Goal: Transaction & Acquisition: Purchase product/service

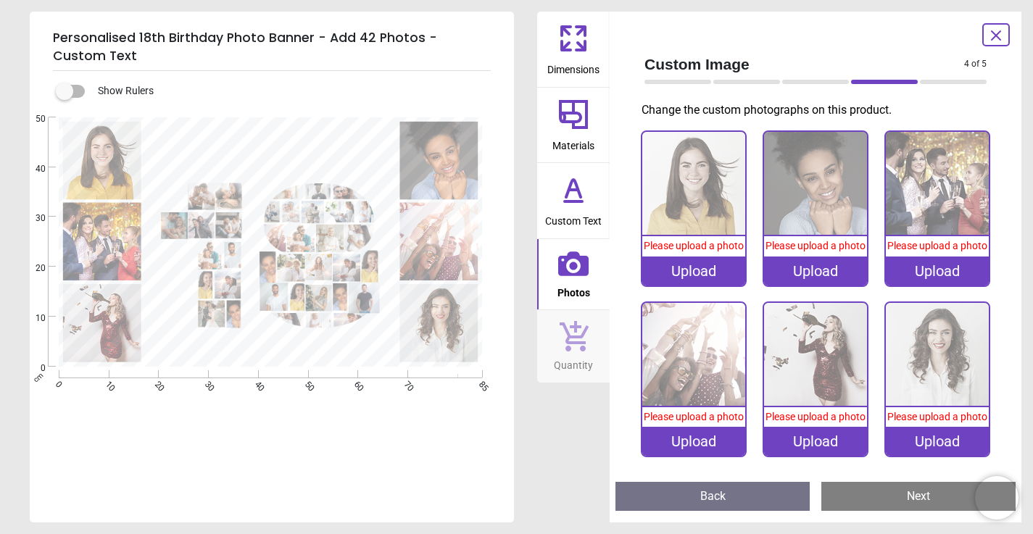
click at [695, 278] on div "Upload" at bounding box center [693, 271] width 103 height 29
click at [698, 250] on span "Please upload a photo" at bounding box center [694, 246] width 100 height 12
click at [686, 249] on span "Please upload a photo" at bounding box center [694, 246] width 100 height 12
click at [680, 279] on div "Upload" at bounding box center [693, 271] width 103 height 29
click at [673, 248] on span "Please upload a photo" at bounding box center [694, 246] width 100 height 12
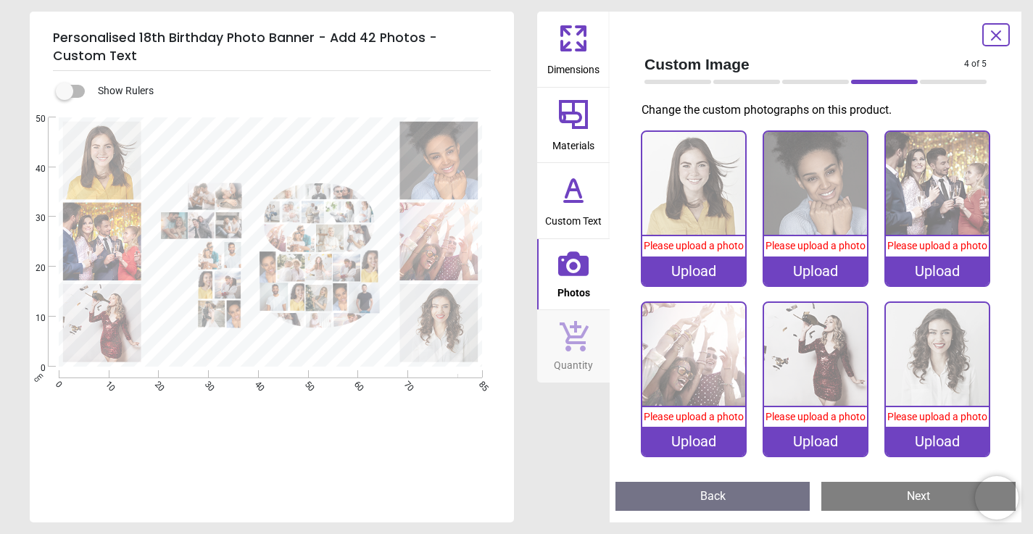
click at [581, 261] on icon at bounding box center [573, 264] width 30 height 25
click at [685, 249] on span "Please upload a photo" at bounding box center [694, 246] width 100 height 12
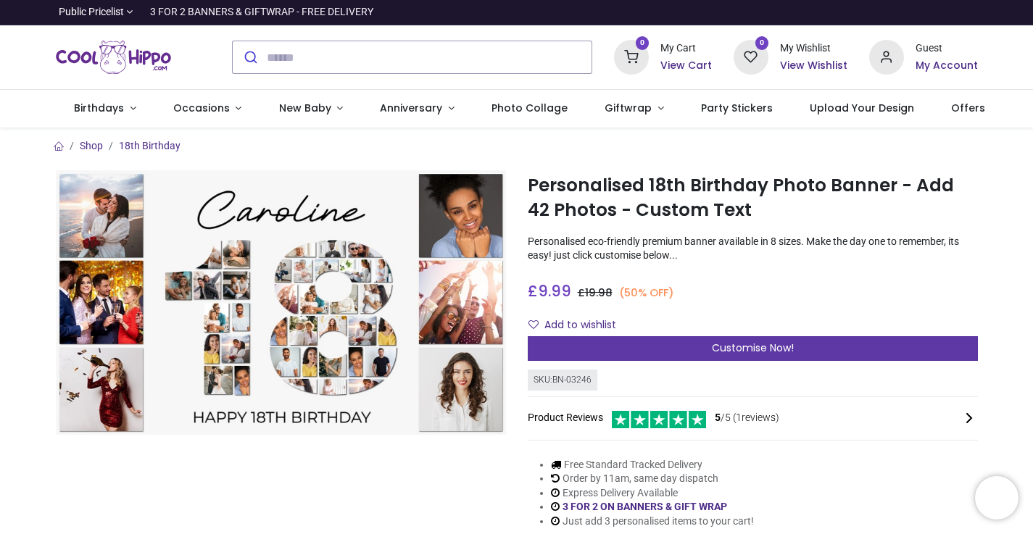
click at [584, 347] on div "Customise Now!" at bounding box center [753, 348] width 450 height 25
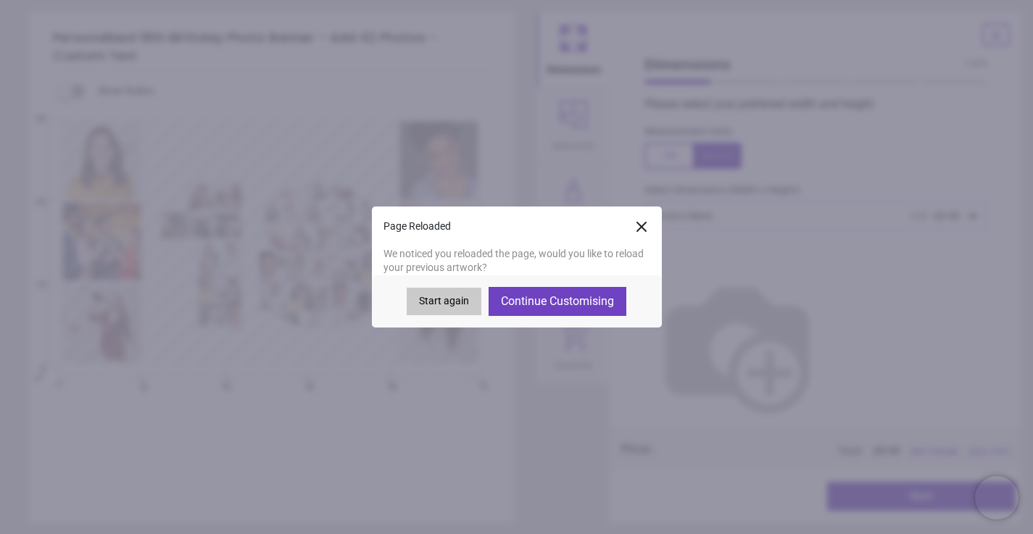
click at [578, 303] on button "Continue Customising" at bounding box center [558, 301] width 138 height 29
type textarea "*****"
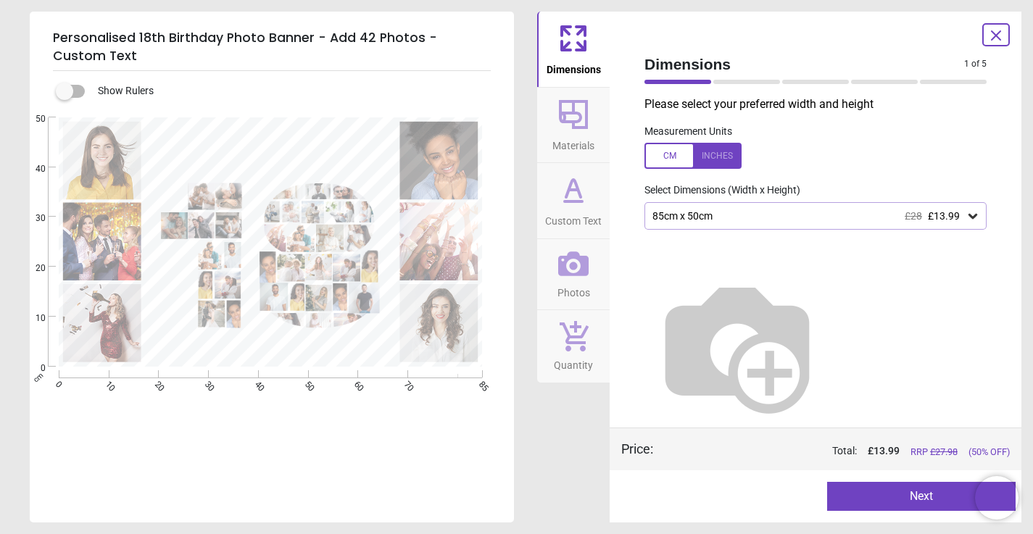
click at [579, 268] on icon at bounding box center [573, 264] width 30 height 30
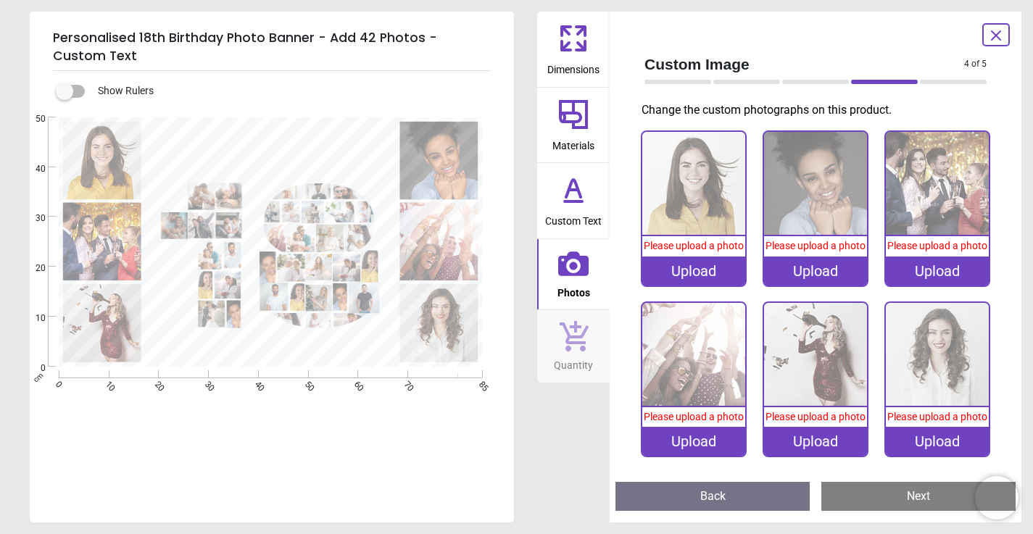
click at [674, 283] on div "Upload" at bounding box center [693, 271] width 103 height 29
click at [683, 252] on div "Please upload a photo" at bounding box center [693, 246] width 103 height 20
click at [687, 251] on span "Please upload a photo" at bounding box center [694, 246] width 100 height 12
click at [665, 253] on div "Please upload a photo" at bounding box center [693, 246] width 103 height 20
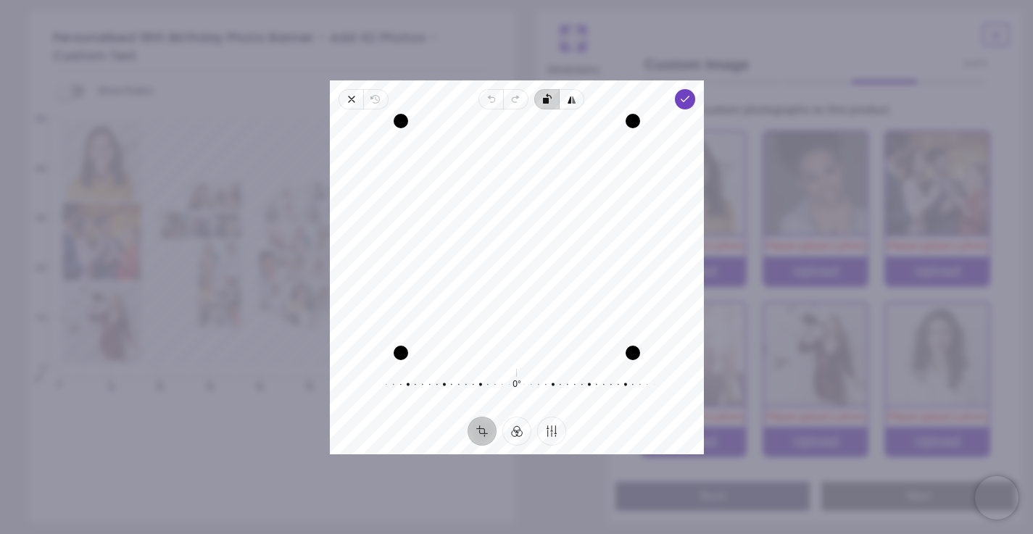
click at [543, 101] on rect "button" at bounding box center [546, 101] width 6 height 6
click at [690, 101] on icon "button" at bounding box center [685, 100] width 12 height 12
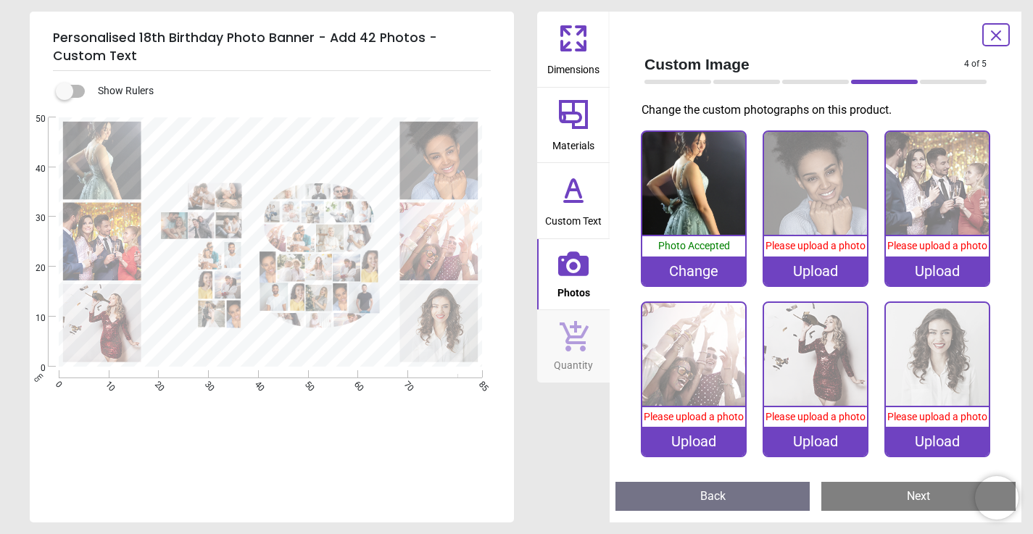
click at [804, 252] on span "Please upload a photo" at bounding box center [816, 246] width 100 height 12
click at [143, 69] on h5 "Personalised 18th Birthday Photo Banner - Add 42 Photos - Custom Text" at bounding box center [272, 47] width 438 height 48
click at [809, 282] on div "Upload" at bounding box center [815, 271] width 103 height 29
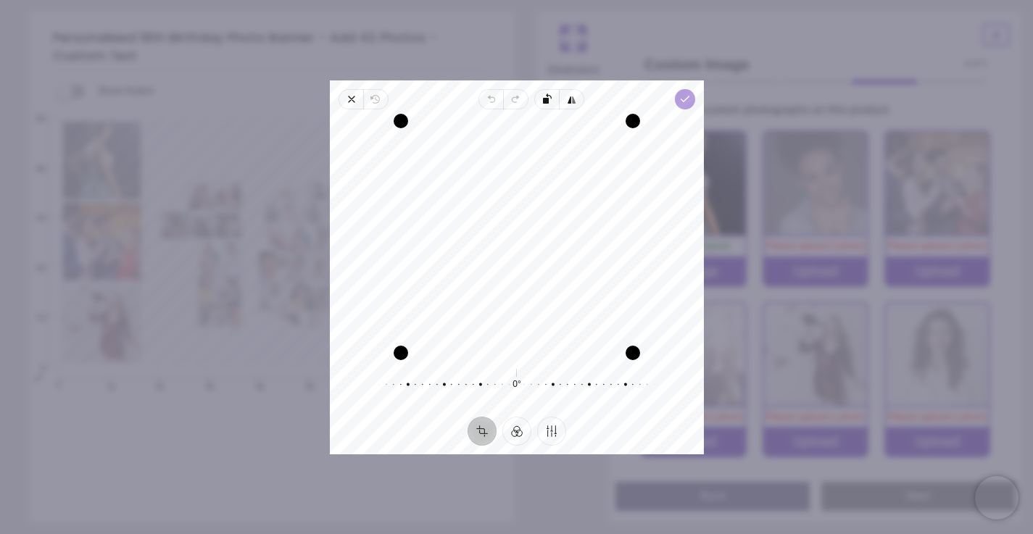
click at [687, 99] on icon "button" at bounding box center [685, 100] width 12 height 12
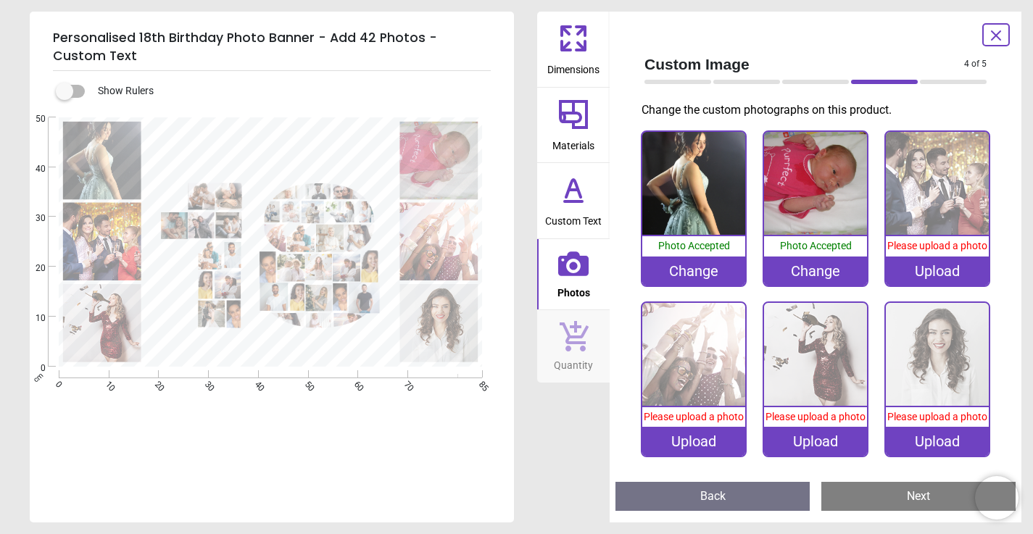
click at [935, 284] on div "Upload" at bounding box center [937, 271] width 103 height 29
click at [930, 251] on span "Please upload a photo" at bounding box center [938, 246] width 100 height 12
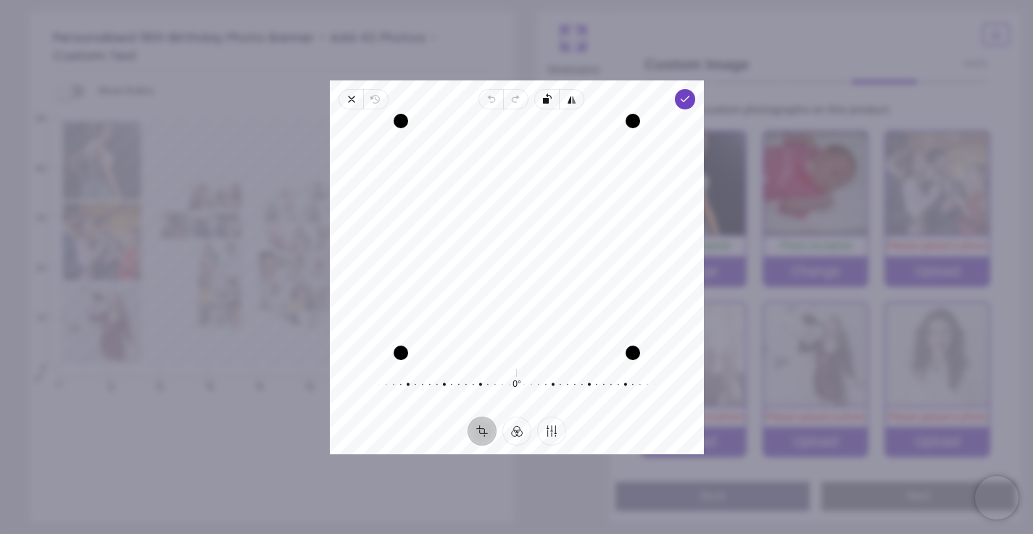
drag, startPoint x: 522, startPoint y: 196, endPoint x: 521, endPoint y: 235, distance: 39.2
click at [521, 235] on div "Recenter" at bounding box center [517, 237] width 351 height 232
click at [685, 103] on icon "button" at bounding box center [685, 100] width 12 height 12
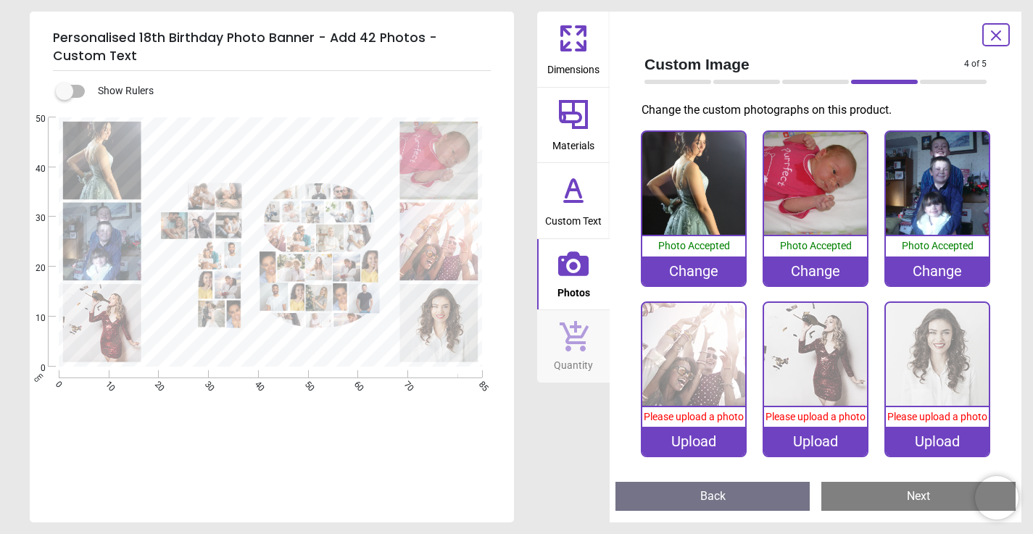
click at [696, 423] on span "Please upload a photo" at bounding box center [694, 417] width 100 height 12
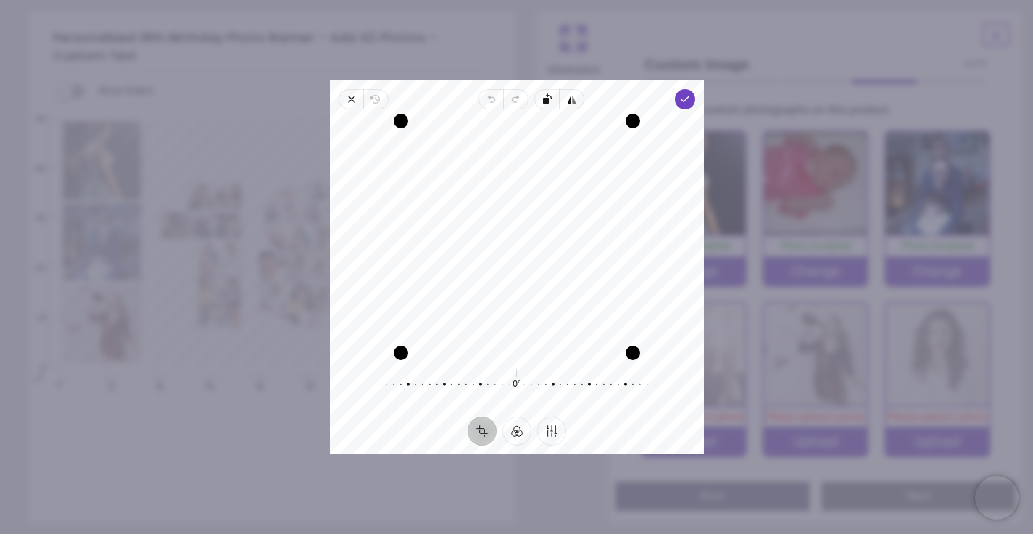
drag, startPoint x: 550, startPoint y: 202, endPoint x: 550, endPoint y: 229, distance: 26.8
click at [550, 229] on div "Recenter" at bounding box center [517, 237] width 351 height 232
click at [690, 95] on icon "button" at bounding box center [685, 100] width 12 height 12
click at [548, 103] on rect "button" at bounding box center [546, 101] width 6 height 6
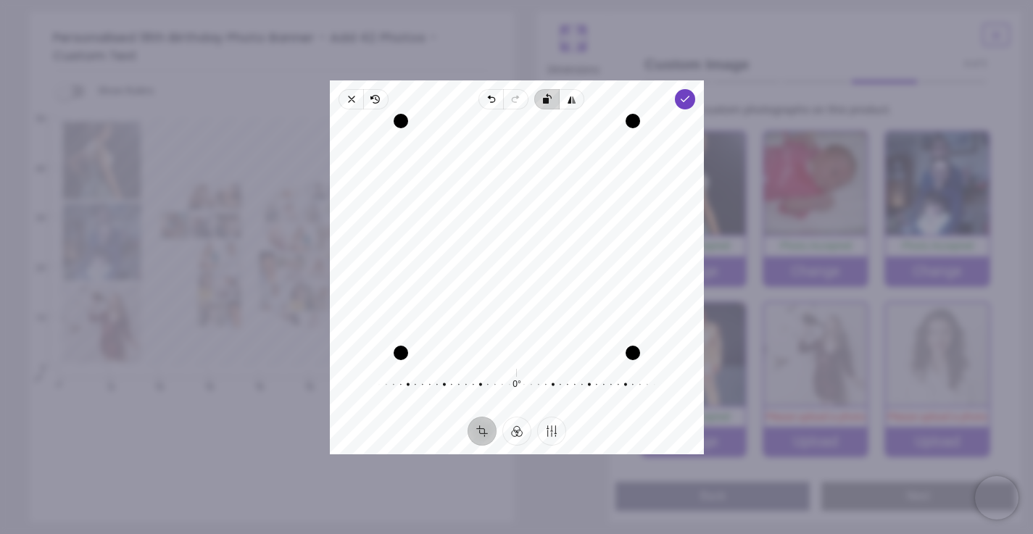
click at [548, 103] on rect "button" at bounding box center [546, 101] width 6 height 6
click at [680, 100] on icon "button" at bounding box center [685, 100] width 12 height 12
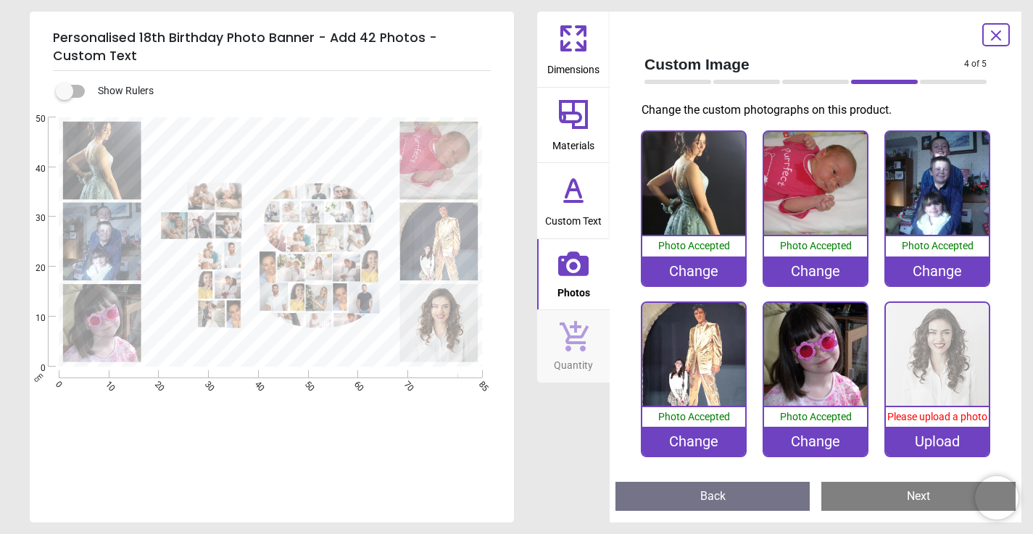
click at [939, 453] on div "Upload" at bounding box center [937, 441] width 103 height 29
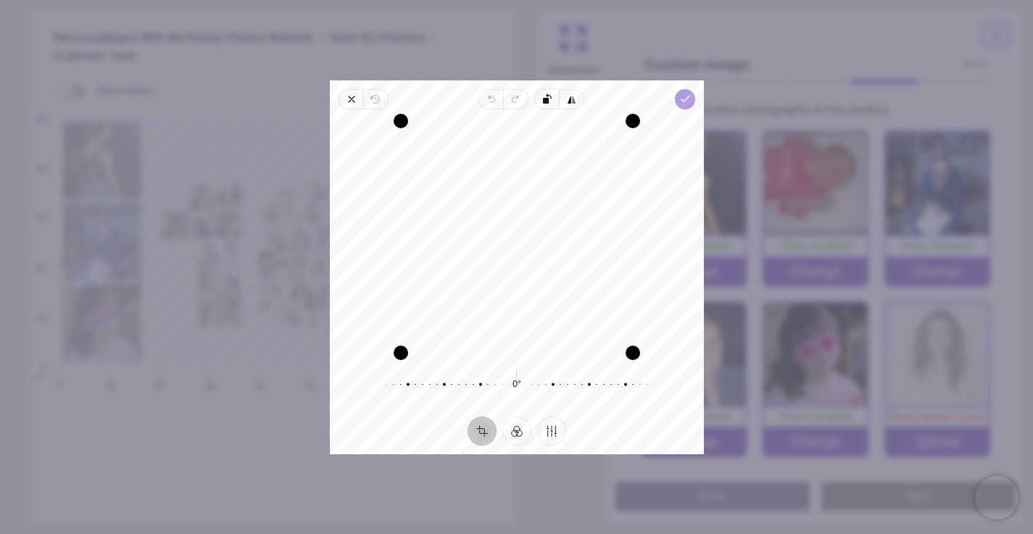
click at [683, 96] on icon "button" at bounding box center [685, 100] width 12 height 12
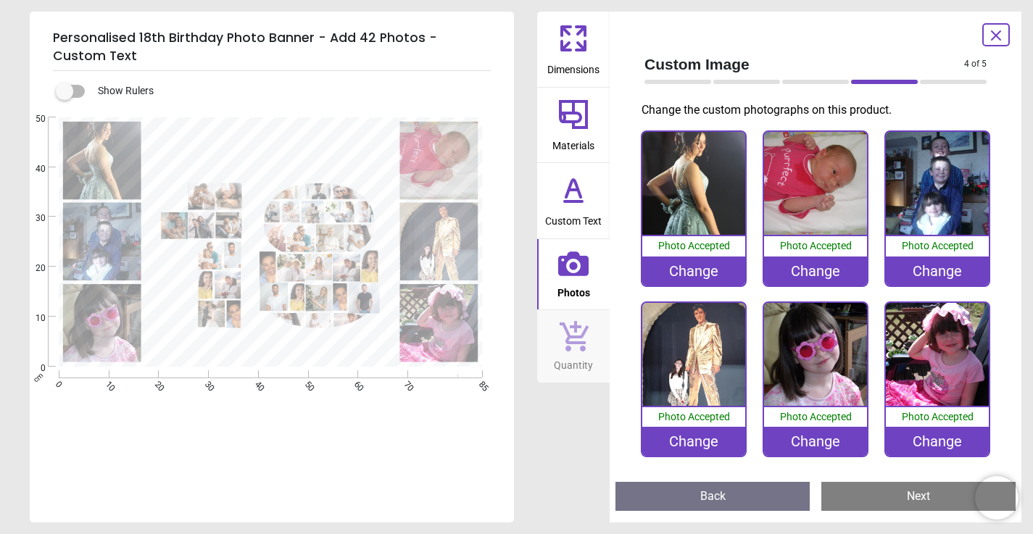
click at [1001, 418] on div "Custom Image 4 of 5 4 of 6 Change the custom photographs on this product. 100% …" at bounding box center [816, 267] width 412 height 511
click at [1005, 185] on div "Custom Image 4 of 5 4 of 6 Change the custom photographs on this product. 100% …" at bounding box center [816, 267] width 412 height 511
click at [1003, 313] on div "Custom Image 4 of 5 4 of 6 Change the custom photographs on this product. 100% …" at bounding box center [816, 267] width 412 height 511
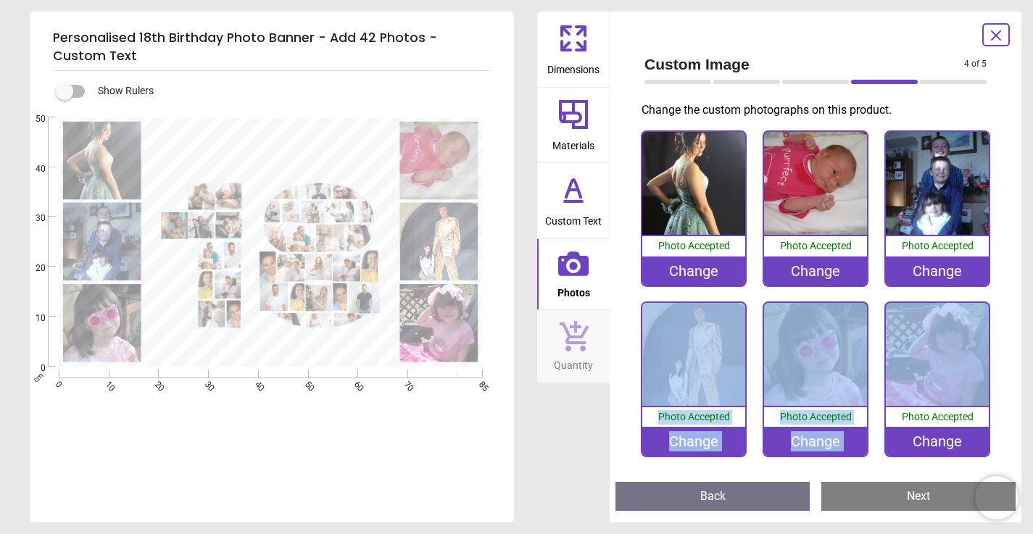
drag, startPoint x: 1002, startPoint y: 305, endPoint x: 1004, endPoint y: 290, distance: 14.7
click at [1004, 290] on div "Custom Image 4 of 5 4 of 6 Change the custom photographs on this product. 100% …" at bounding box center [816, 267] width 412 height 511
click at [1008, 296] on div "Custom Image 4 of 5 4 of 6 Change the custom photographs on this product. 100% …" at bounding box center [816, 267] width 412 height 511
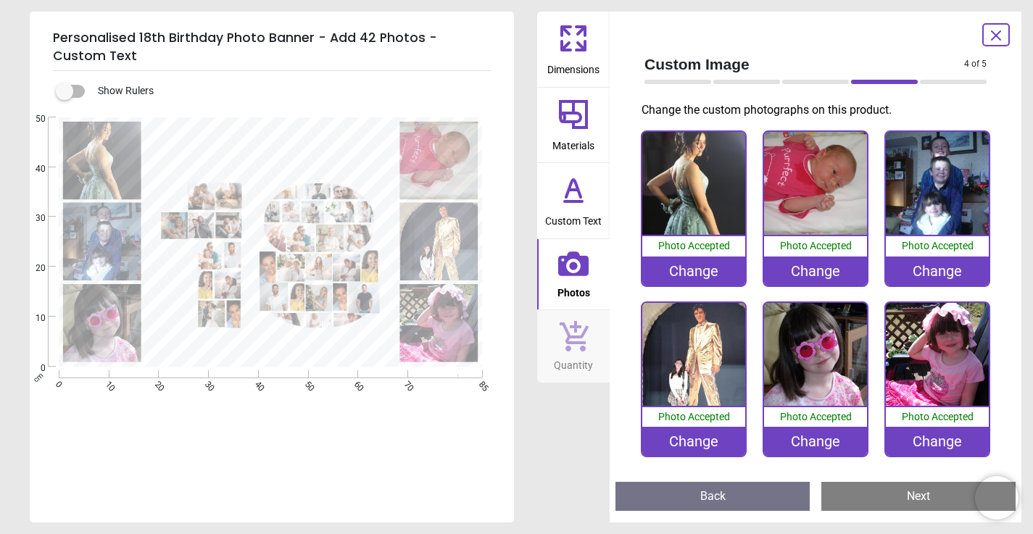
click at [1003, 417] on div "Custom Image 4 of 5 4 of 6 Change the custom photographs on this product. 100% …" at bounding box center [816, 267] width 412 height 511
click at [948, 492] on button "Next" at bounding box center [919, 496] width 194 height 29
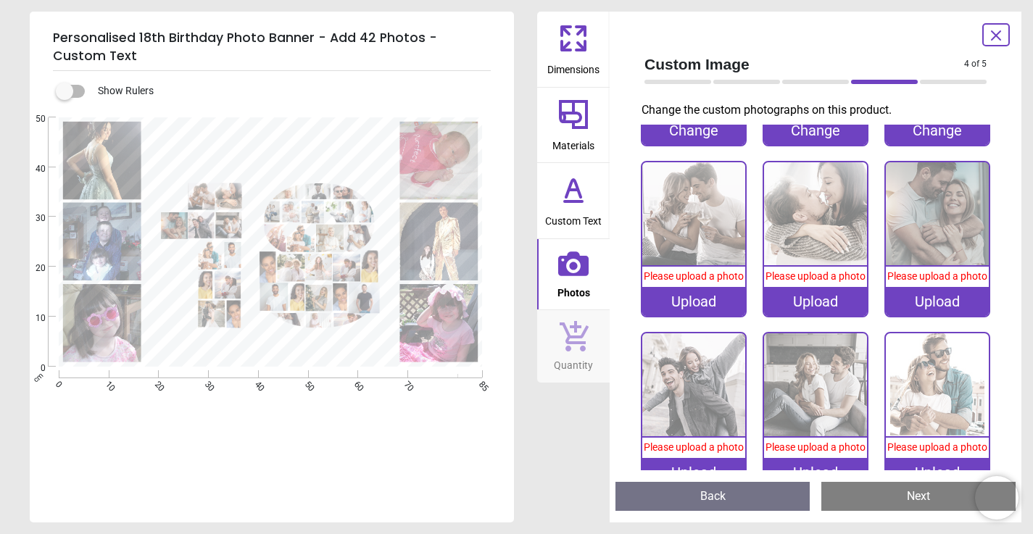
scroll to position [348, 0]
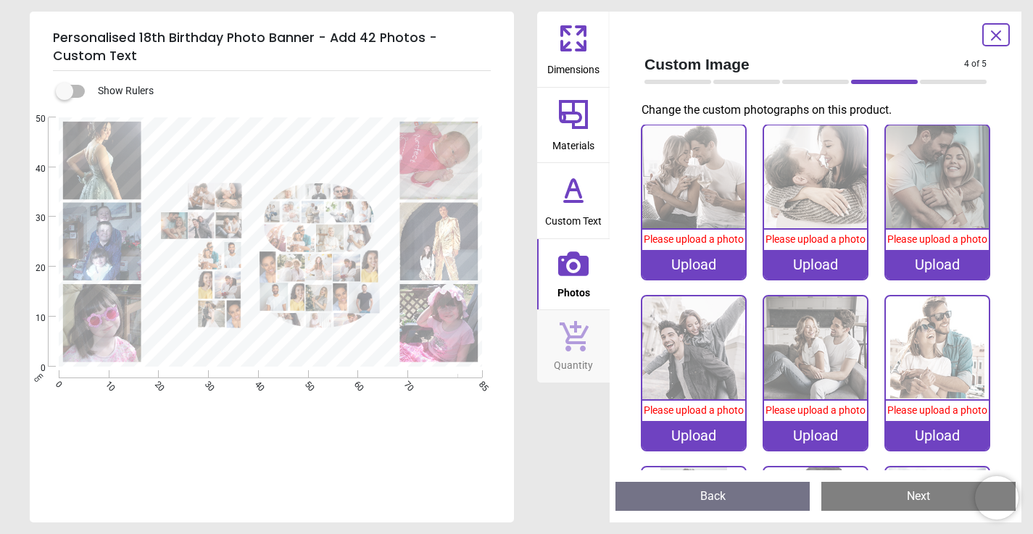
click at [680, 243] on span "Please upload a photo" at bounding box center [694, 239] width 100 height 12
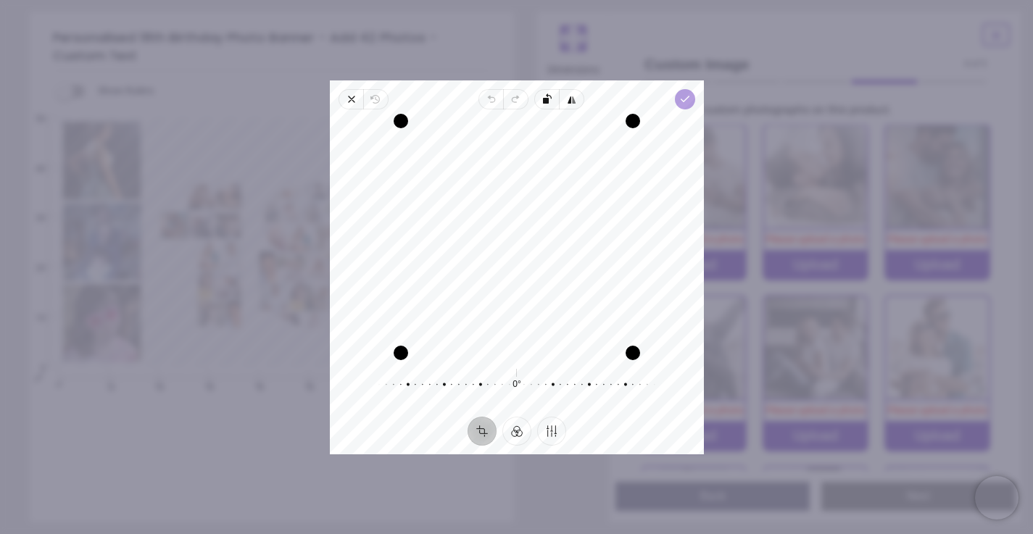
click at [687, 97] on polyline "button" at bounding box center [685, 98] width 8 height 5
